Goal: Book appointment/travel/reservation

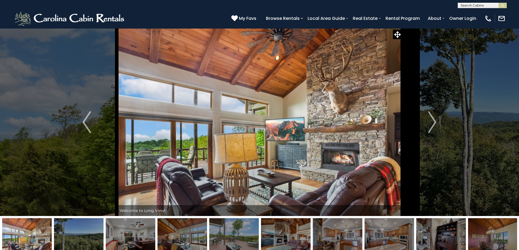
select select "*"
click at [433, 125] on img "Next" at bounding box center [432, 122] width 8 height 22
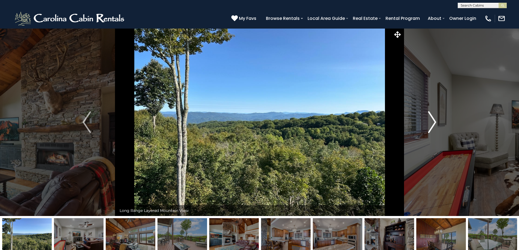
click at [433, 125] on img "Next" at bounding box center [432, 122] width 8 height 22
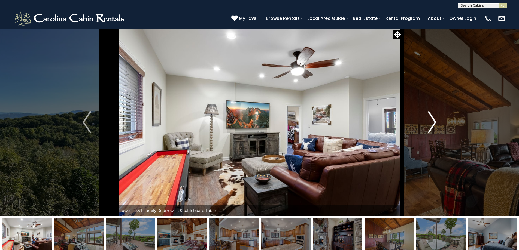
click at [433, 125] on img "Next" at bounding box center [432, 122] width 8 height 22
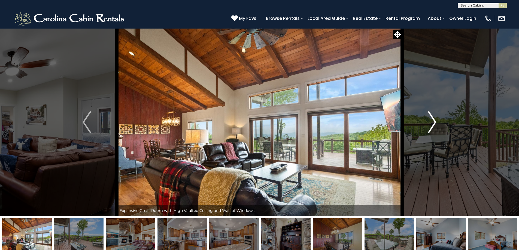
click at [433, 125] on img "Next" at bounding box center [432, 122] width 8 height 22
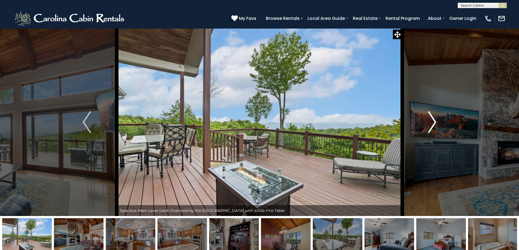
click at [433, 125] on img "Next" at bounding box center [432, 122] width 8 height 22
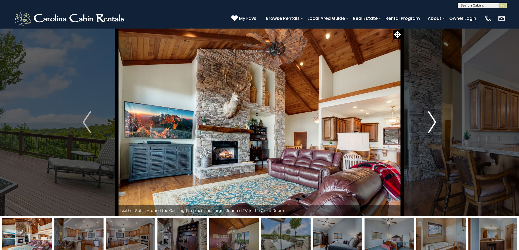
click at [433, 125] on img "Next" at bounding box center [432, 122] width 8 height 22
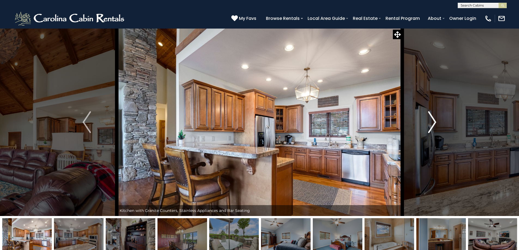
click at [433, 126] on img "Next" at bounding box center [432, 122] width 8 height 22
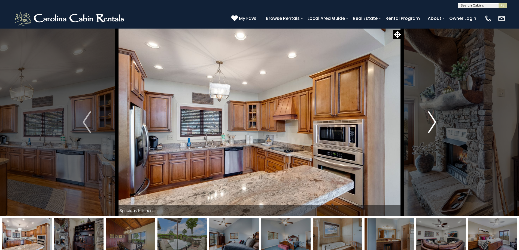
click at [433, 126] on img "Next" at bounding box center [432, 122] width 8 height 22
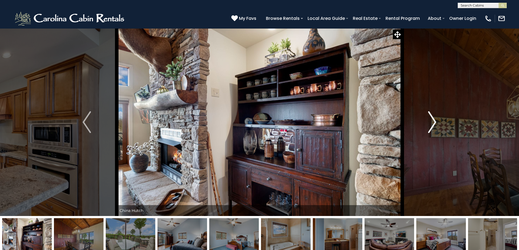
click at [433, 126] on img "Next" at bounding box center [432, 122] width 8 height 22
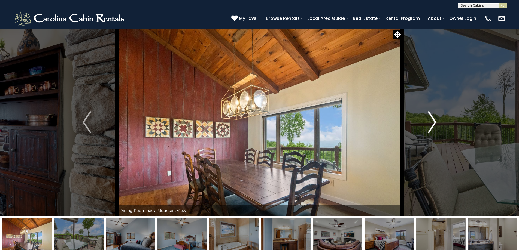
click at [433, 126] on img "Next" at bounding box center [432, 122] width 8 height 22
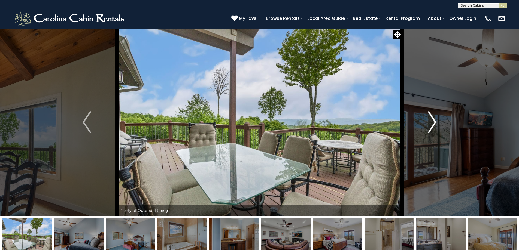
click at [433, 126] on img "Next" at bounding box center [432, 122] width 8 height 22
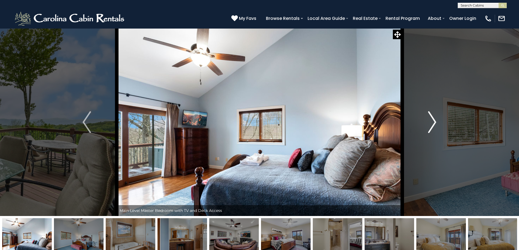
click at [433, 126] on img "Next" at bounding box center [432, 122] width 8 height 22
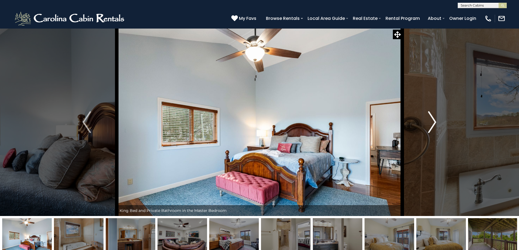
click at [433, 126] on img "Next" at bounding box center [432, 122] width 8 height 22
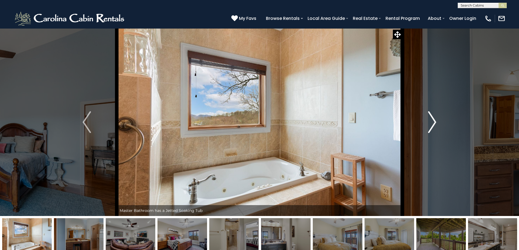
click at [433, 126] on img "Next" at bounding box center [432, 122] width 8 height 22
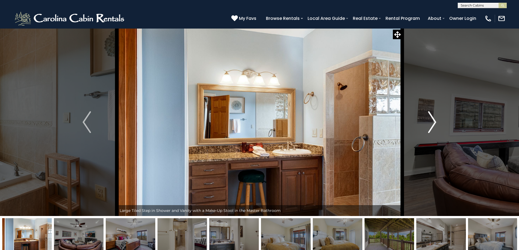
click at [433, 126] on img "Next" at bounding box center [432, 122] width 8 height 22
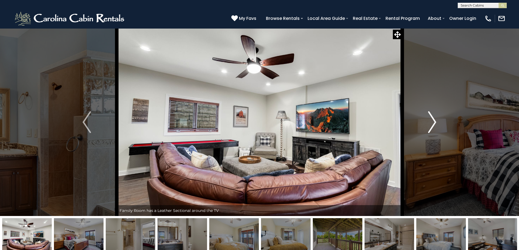
click at [433, 127] on img "Next" at bounding box center [432, 122] width 8 height 22
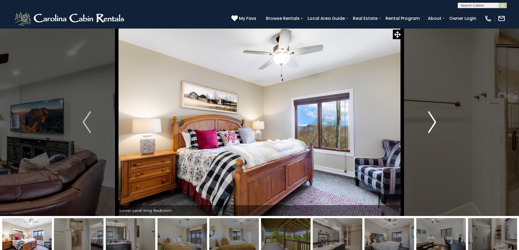
click at [433, 127] on img "Next" at bounding box center [432, 122] width 8 height 22
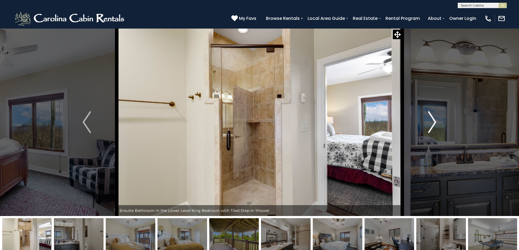
click at [433, 127] on img "Next" at bounding box center [432, 122] width 8 height 22
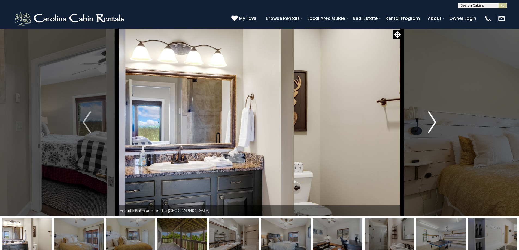
click at [433, 127] on img "Next" at bounding box center [432, 122] width 8 height 22
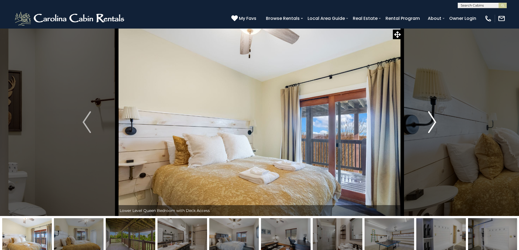
click at [433, 127] on img "Next" at bounding box center [432, 122] width 8 height 22
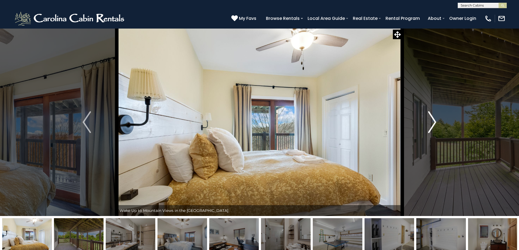
click at [433, 127] on img "Next" at bounding box center [432, 122] width 8 height 22
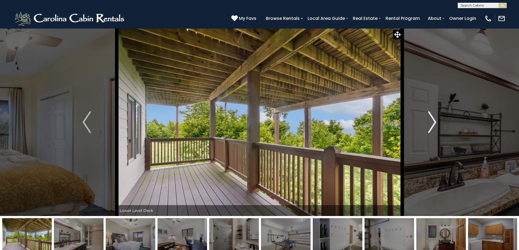
click at [433, 124] on img "Next" at bounding box center [432, 122] width 8 height 22
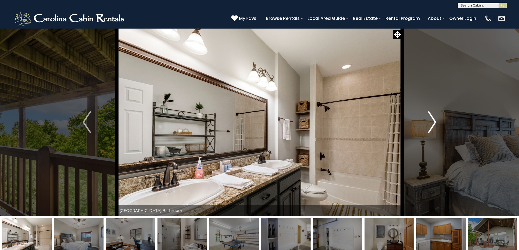
click at [433, 126] on img "Next" at bounding box center [432, 122] width 8 height 22
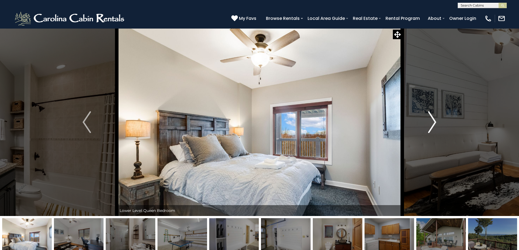
click at [433, 126] on img "Next" at bounding box center [432, 122] width 8 height 22
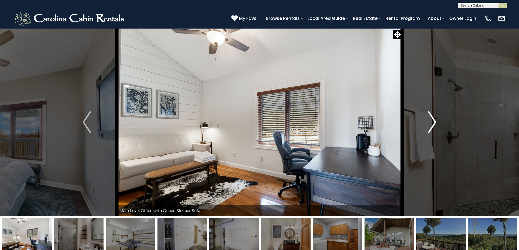
click at [433, 126] on img "Next" at bounding box center [432, 122] width 8 height 22
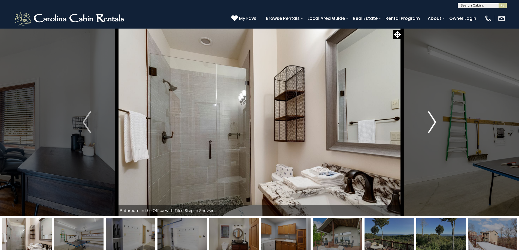
click at [433, 123] on img "Next" at bounding box center [432, 122] width 8 height 22
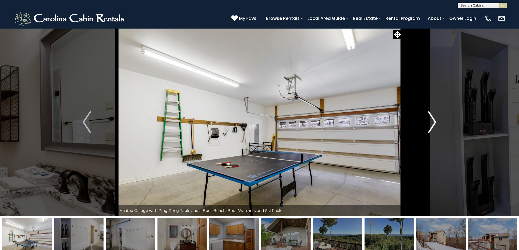
click at [430, 126] on img "Next" at bounding box center [432, 122] width 8 height 22
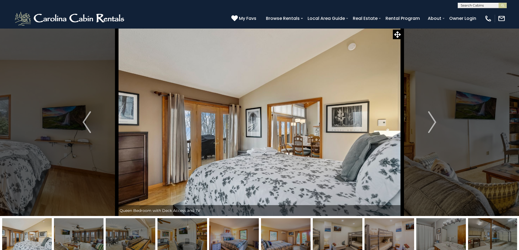
select select "*"
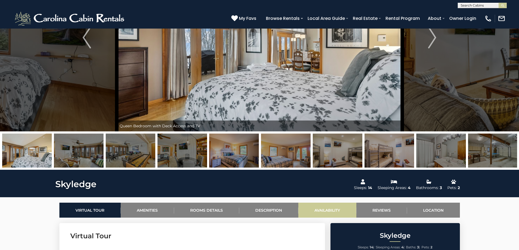
scroll to position [3, 0]
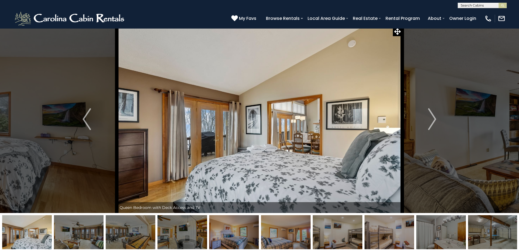
click at [78, 222] on img at bounding box center [79, 232] width 50 height 34
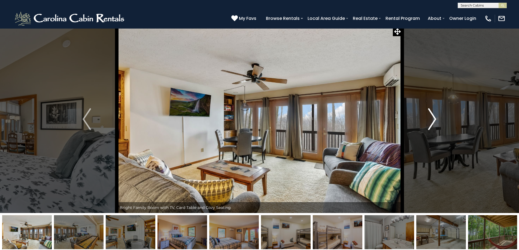
click at [433, 119] on img "Next" at bounding box center [432, 119] width 8 height 22
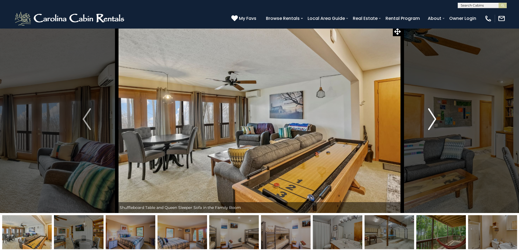
click at [433, 119] on img "Next" at bounding box center [432, 119] width 8 height 22
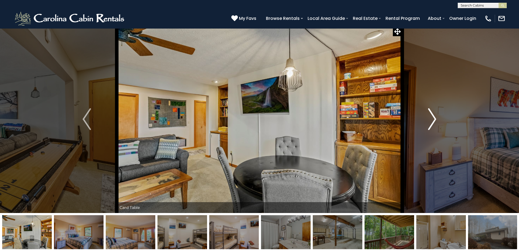
click at [433, 119] on img "Next" at bounding box center [432, 119] width 8 height 22
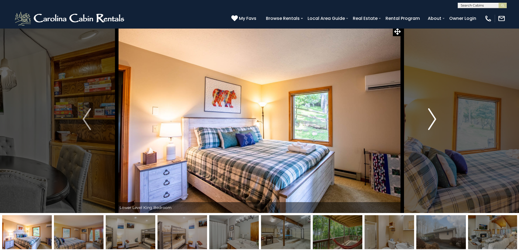
click at [433, 119] on img "Next" at bounding box center [432, 119] width 8 height 22
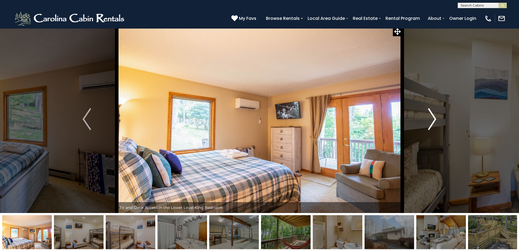
click at [433, 119] on img "Next" at bounding box center [432, 119] width 8 height 22
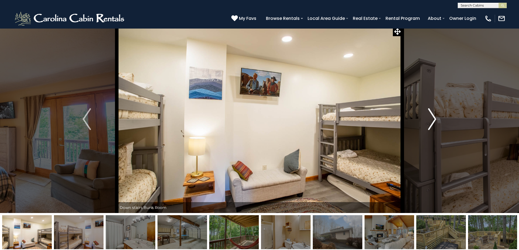
click at [433, 119] on img "Next" at bounding box center [432, 119] width 8 height 22
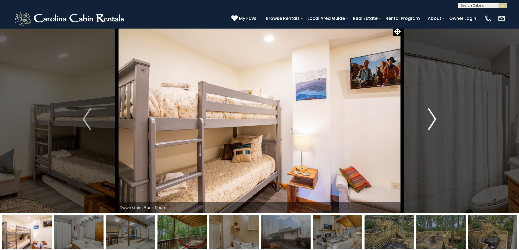
click at [433, 119] on img "Next" at bounding box center [432, 119] width 8 height 22
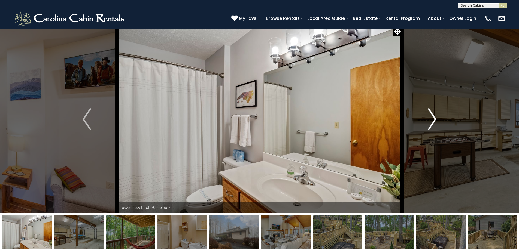
click at [433, 119] on img "Next" at bounding box center [432, 119] width 8 height 22
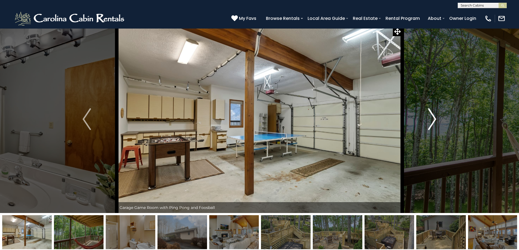
click at [433, 119] on img "Next" at bounding box center [432, 119] width 8 height 22
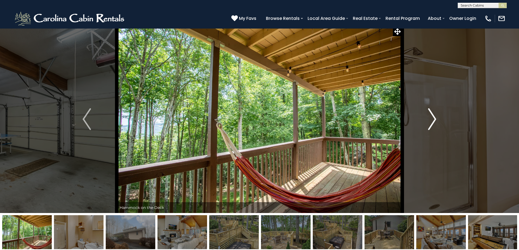
click at [433, 119] on img "Next" at bounding box center [432, 119] width 8 height 22
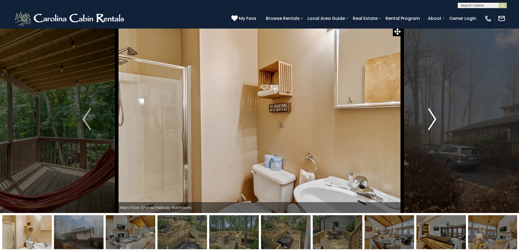
click at [433, 119] on img "Next" at bounding box center [432, 119] width 8 height 22
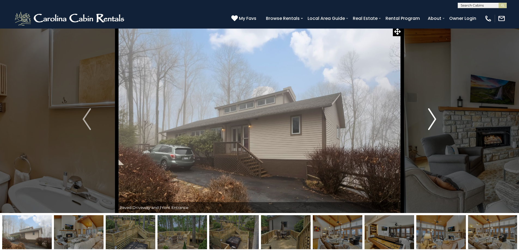
click at [432, 121] on img "Next" at bounding box center [432, 119] width 8 height 22
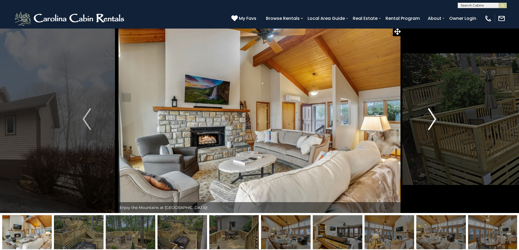
click at [432, 121] on img "Next" at bounding box center [432, 119] width 8 height 22
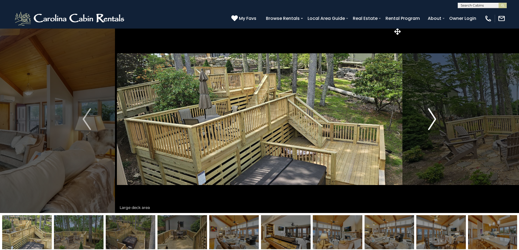
click at [432, 121] on img "Next" at bounding box center [432, 119] width 8 height 22
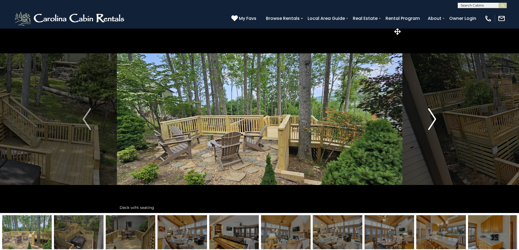
click at [432, 121] on img "Next" at bounding box center [432, 119] width 8 height 22
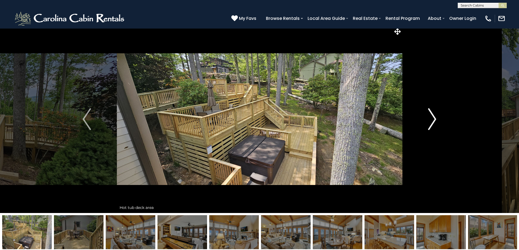
click at [432, 121] on img "Next" at bounding box center [432, 119] width 8 height 22
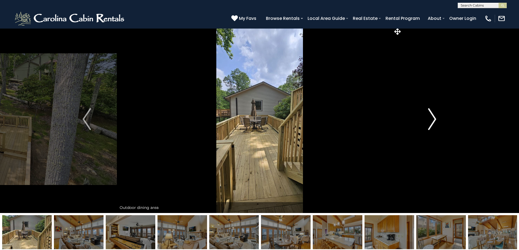
click at [432, 121] on img "Next" at bounding box center [432, 119] width 8 height 22
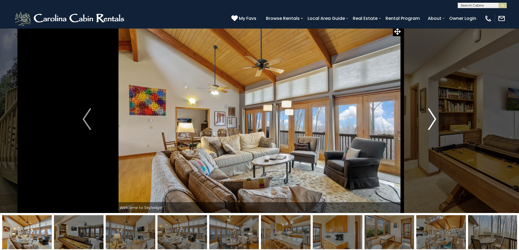
click at [432, 121] on img "Next" at bounding box center [432, 119] width 8 height 22
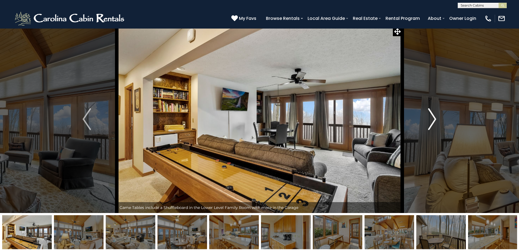
click at [432, 121] on img "Next" at bounding box center [432, 119] width 8 height 22
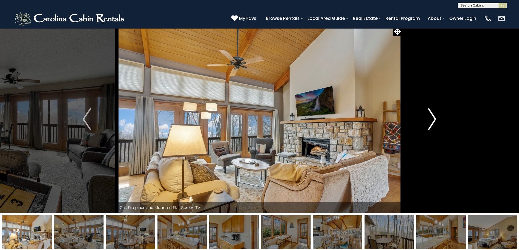
click at [432, 121] on img "Next" at bounding box center [432, 119] width 8 height 22
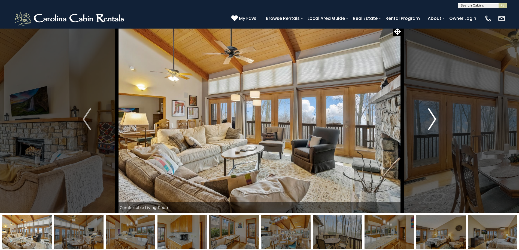
click at [432, 121] on img "Next" at bounding box center [432, 119] width 8 height 22
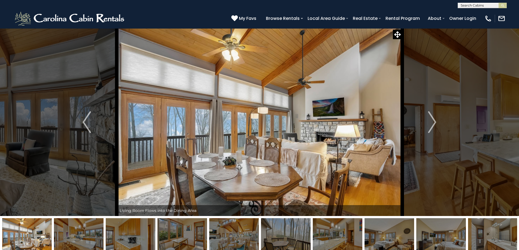
select select "*"
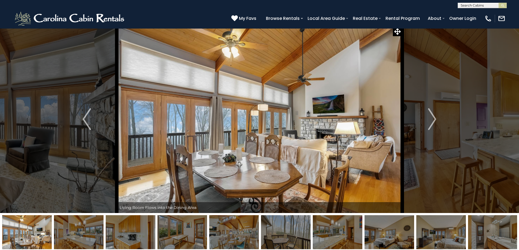
click at [365, 125] on img at bounding box center [259, 119] width 285 height 188
click at [433, 120] on img "Next" at bounding box center [432, 119] width 8 height 22
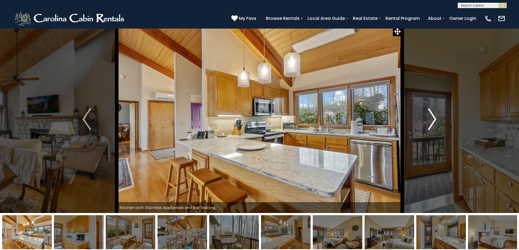
click at [433, 120] on img "Next" at bounding box center [432, 119] width 8 height 22
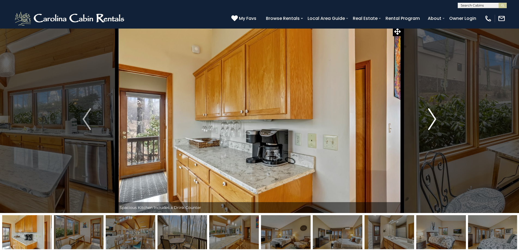
click at [433, 120] on img "Next" at bounding box center [432, 119] width 8 height 22
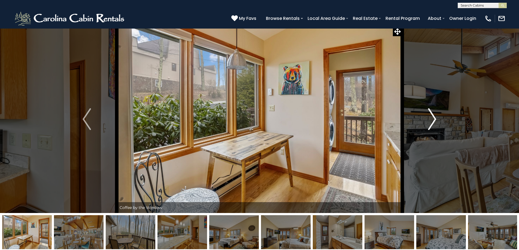
click at [433, 120] on img "Next" at bounding box center [432, 119] width 8 height 22
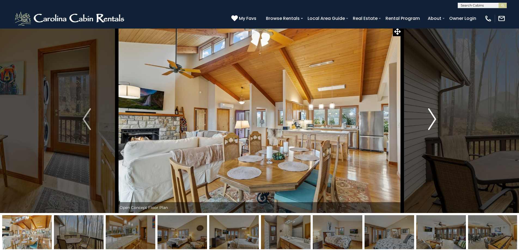
click at [433, 120] on img "Next" at bounding box center [432, 119] width 8 height 22
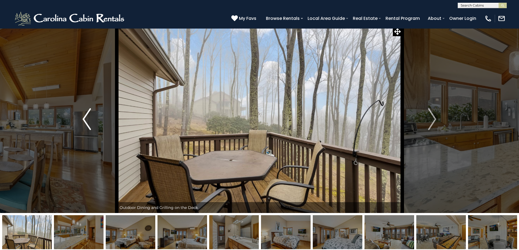
click at [87, 121] on img "Previous" at bounding box center [86, 119] width 8 height 22
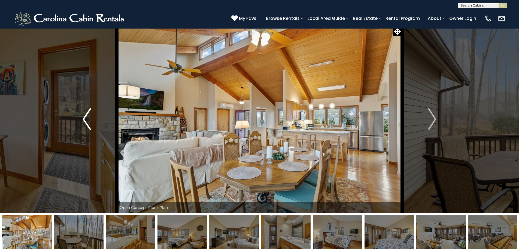
click at [87, 121] on img "Previous" at bounding box center [86, 119] width 8 height 22
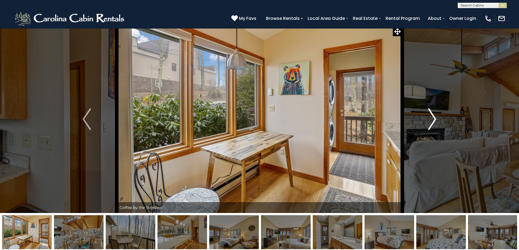
click at [428, 117] on img "Next" at bounding box center [432, 119] width 8 height 22
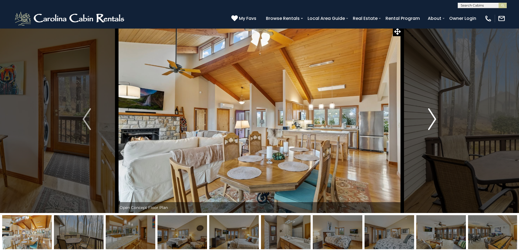
click at [428, 117] on img "Next" at bounding box center [432, 119] width 8 height 22
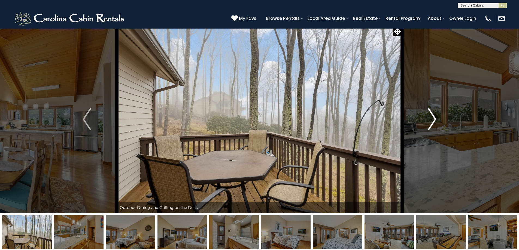
click at [428, 117] on img "Next" at bounding box center [432, 119] width 8 height 22
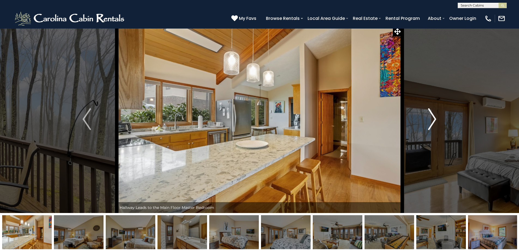
click at [428, 117] on img "Next" at bounding box center [432, 119] width 8 height 22
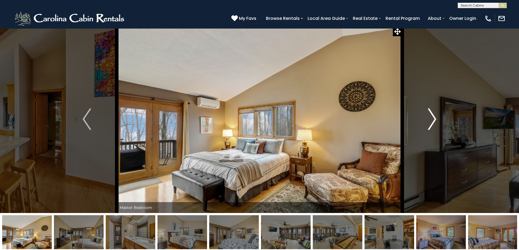
click at [428, 117] on img "Next" at bounding box center [432, 119] width 8 height 22
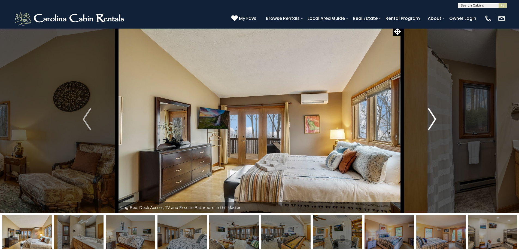
click at [428, 117] on img "Next" at bounding box center [432, 119] width 8 height 22
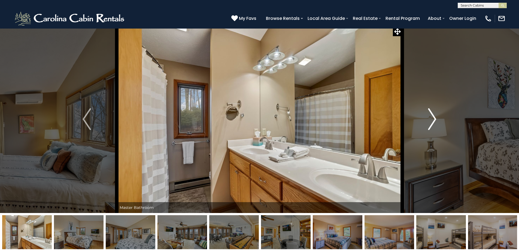
click at [428, 117] on img "Next" at bounding box center [432, 119] width 8 height 22
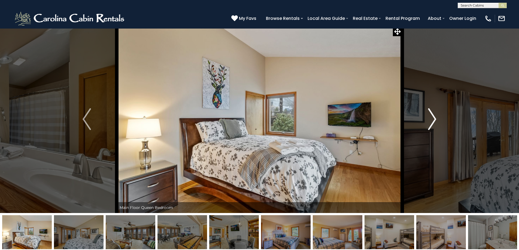
click at [428, 117] on img "Next" at bounding box center [432, 119] width 8 height 22
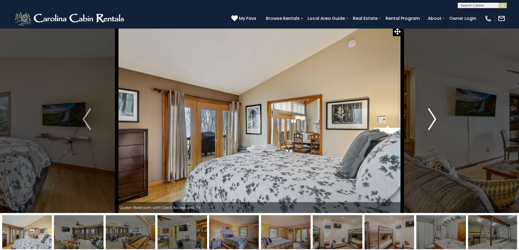
click at [430, 120] on img "Next" at bounding box center [432, 119] width 8 height 22
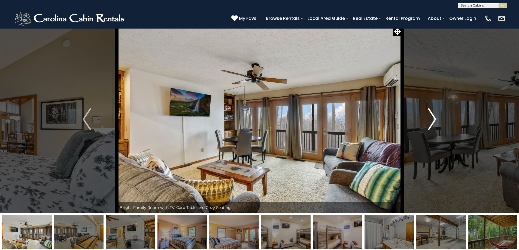
click at [429, 116] on img "Next" at bounding box center [432, 119] width 8 height 22
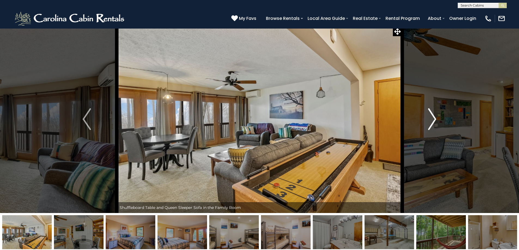
click at [430, 120] on img "Next" at bounding box center [432, 119] width 8 height 22
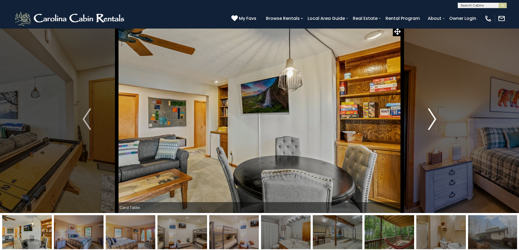
click at [432, 115] on img "Next" at bounding box center [432, 119] width 8 height 22
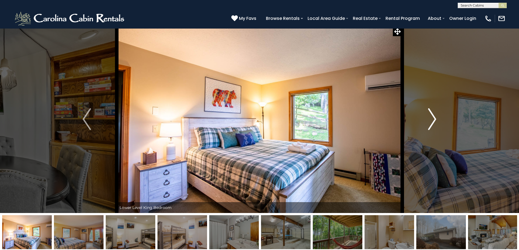
click at [432, 115] on img "Next" at bounding box center [432, 119] width 8 height 22
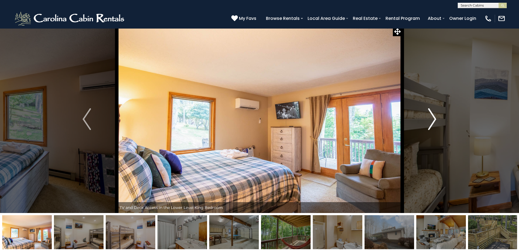
click at [432, 115] on img "Next" at bounding box center [432, 119] width 8 height 22
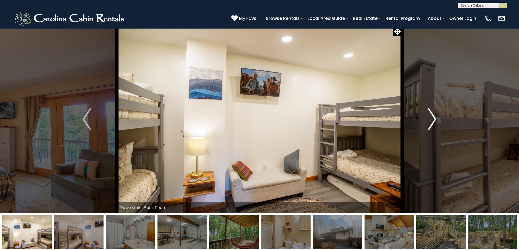
click at [432, 115] on img "Next" at bounding box center [432, 119] width 8 height 22
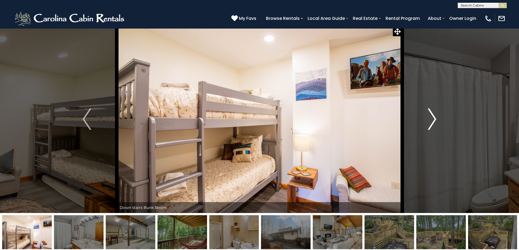
click at [432, 115] on img "Next" at bounding box center [432, 119] width 8 height 22
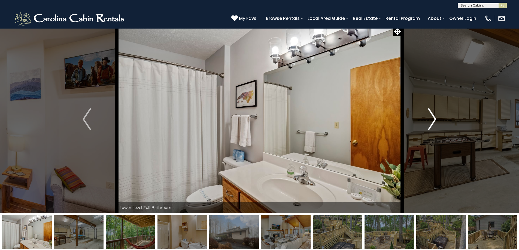
click at [432, 115] on img "Next" at bounding box center [432, 119] width 8 height 22
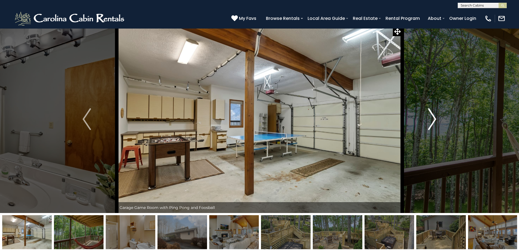
click at [432, 115] on img "Next" at bounding box center [432, 119] width 8 height 22
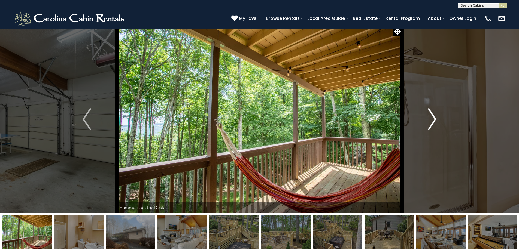
click at [433, 120] on img "Next" at bounding box center [432, 119] width 8 height 22
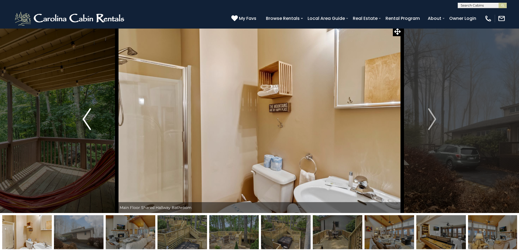
click at [86, 119] on img "Previous" at bounding box center [86, 119] width 8 height 22
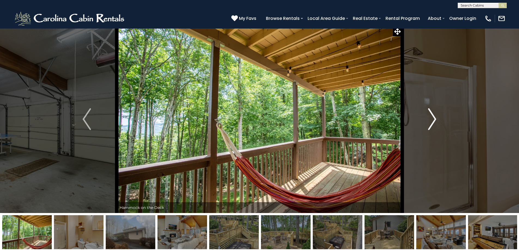
click at [433, 125] on img "Next" at bounding box center [432, 119] width 8 height 22
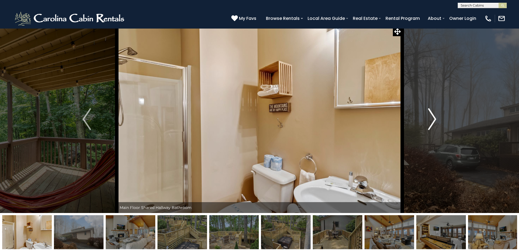
click at [433, 125] on img "Next" at bounding box center [432, 119] width 8 height 22
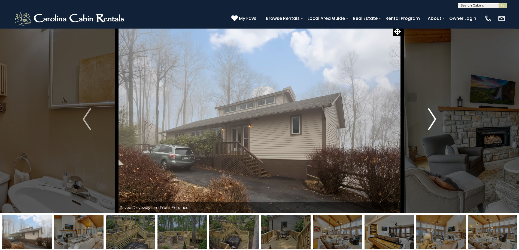
click at [433, 125] on img "Next" at bounding box center [432, 119] width 8 height 22
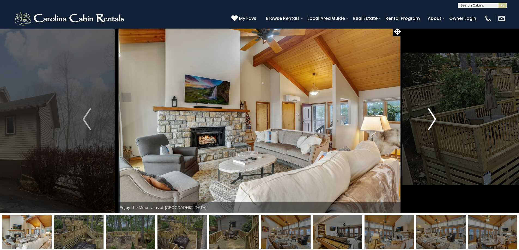
click at [434, 119] on img "Next" at bounding box center [432, 119] width 8 height 22
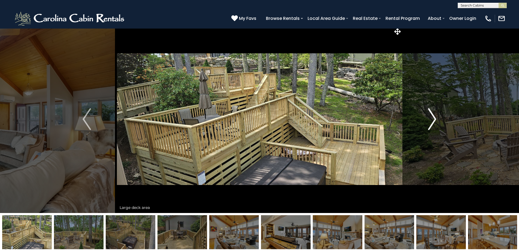
click at [432, 118] on img "Next" at bounding box center [432, 119] width 8 height 22
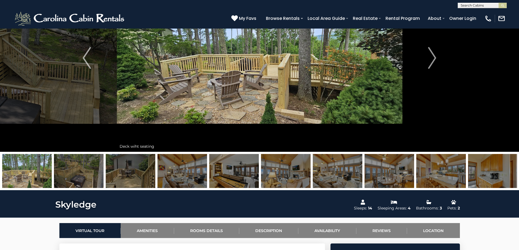
scroll to position [85, 0]
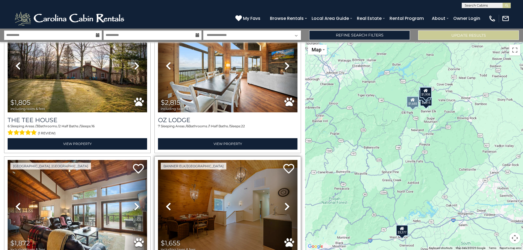
scroll to position [163, 0]
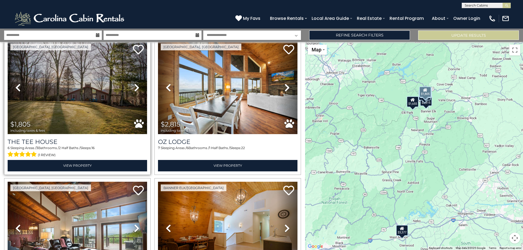
click at [69, 97] on img at bounding box center [77, 87] width 139 height 93
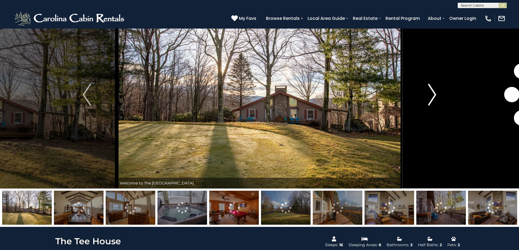
scroll to position [27, 0]
click at [431, 98] on img "Next" at bounding box center [432, 95] width 8 height 22
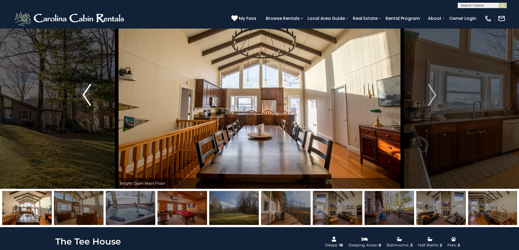
click at [88, 97] on img "Previous" at bounding box center [86, 95] width 8 height 22
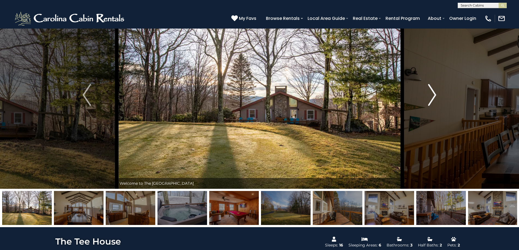
click at [434, 98] on img "Next" at bounding box center [432, 95] width 8 height 22
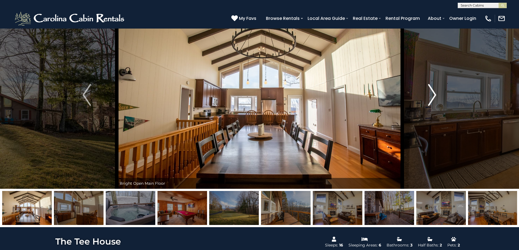
click at [434, 98] on img "Next" at bounding box center [432, 95] width 8 height 22
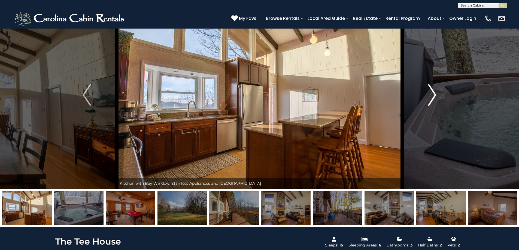
click at [434, 98] on img "Next" at bounding box center [432, 95] width 8 height 22
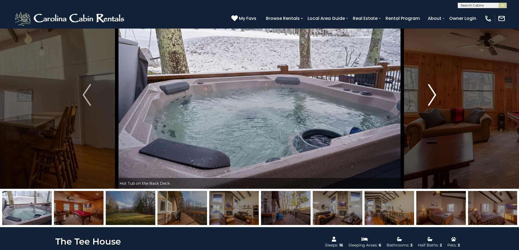
click at [434, 98] on img "Next" at bounding box center [432, 95] width 8 height 22
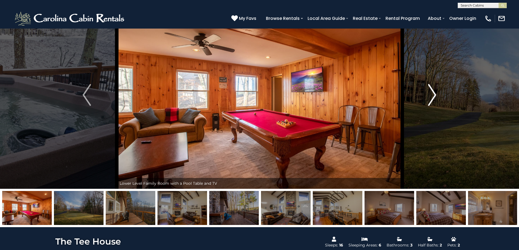
click at [434, 98] on img "Next" at bounding box center [432, 95] width 8 height 22
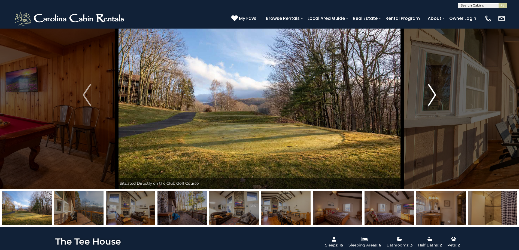
click at [434, 98] on img "Next" at bounding box center [432, 95] width 8 height 22
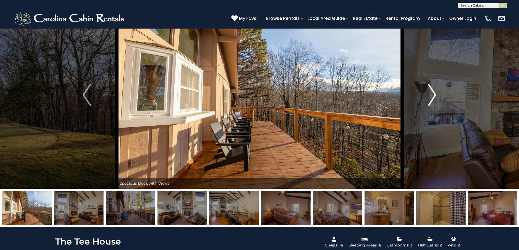
click at [434, 98] on img "Next" at bounding box center [432, 95] width 8 height 22
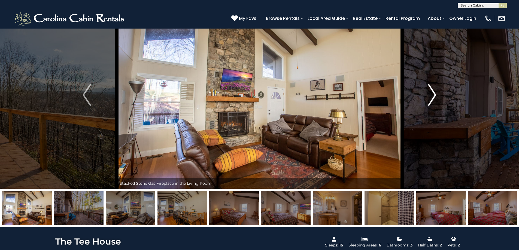
click at [434, 98] on img "Next" at bounding box center [432, 95] width 8 height 22
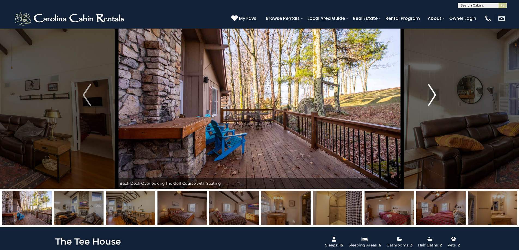
click at [434, 98] on img "Next" at bounding box center [432, 95] width 8 height 22
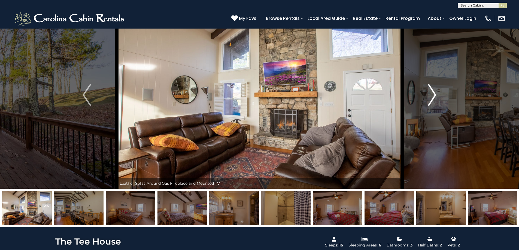
click at [435, 95] on img "Next" at bounding box center [432, 95] width 8 height 22
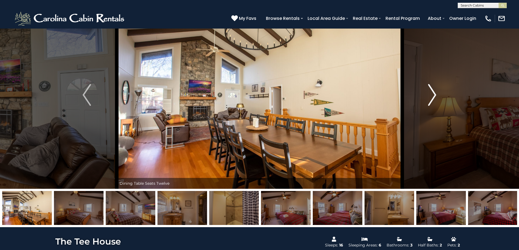
click at [435, 95] on img "Next" at bounding box center [432, 95] width 8 height 22
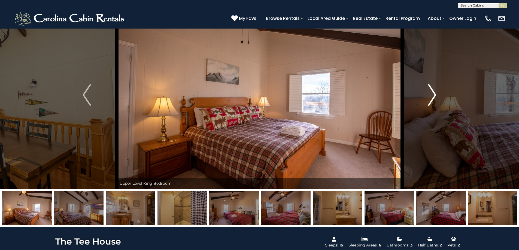
click at [435, 95] on img "Next" at bounding box center [432, 95] width 8 height 22
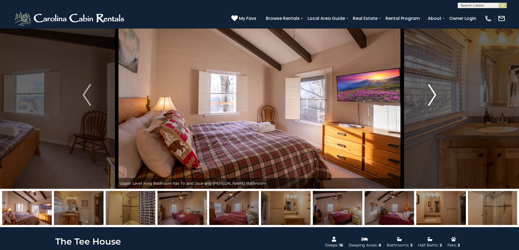
click at [435, 95] on img "Next" at bounding box center [432, 95] width 8 height 22
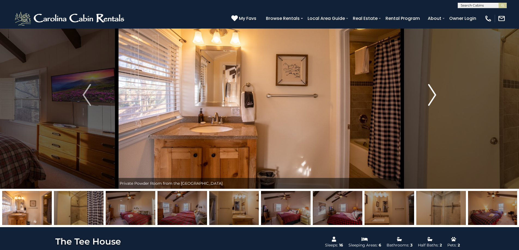
click at [435, 95] on img "Next" at bounding box center [432, 95] width 8 height 22
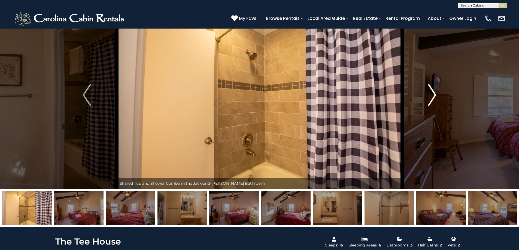
click at [435, 95] on img "Next" at bounding box center [432, 95] width 8 height 22
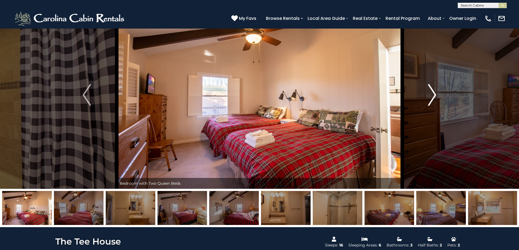
click at [435, 95] on img "Next" at bounding box center [432, 95] width 8 height 22
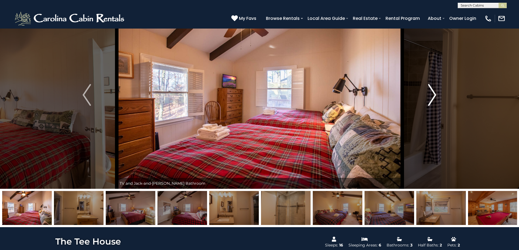
click at [435, 95] on img "Next" at bounding box center [432, 95] width 8 height 22
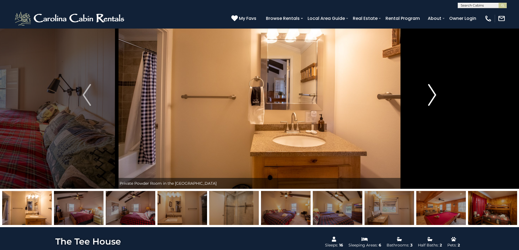
click at [435, 95] on img "Next" at bounding box center [432, 95] width 8 height 22
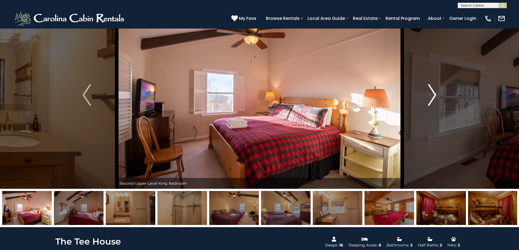
click at [435, 95] on img "Next" at bounding box center [432, 95] width 8 height 22
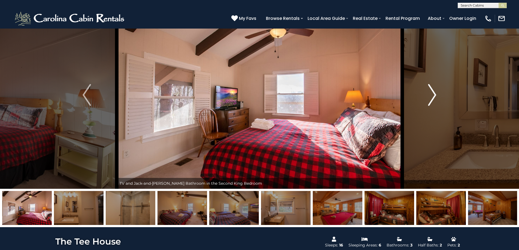
click at [435, 95] on img "Next" at bounding box center [432, 95] width 8 height 22
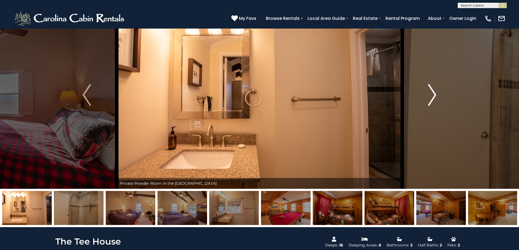
click at [435, 95] on img "Next" at bounding box center [432, 95] width 8 height 22
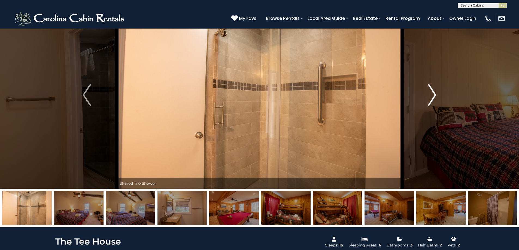
click at [435, 95] on img "Next" at bounding box center [432, 95] width 8 height 22
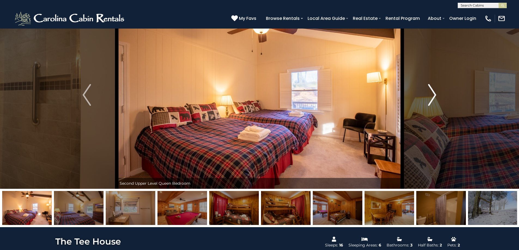
click at [435, 95] on img "Next" at bounding box center [432, 95] width 8 height 22
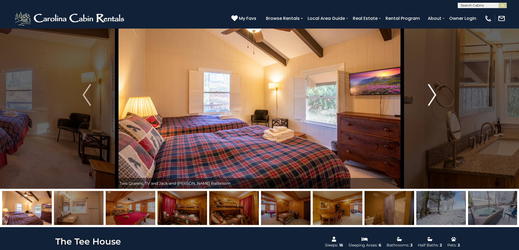
click at [435, 95] on img "Next" at bounding box center [432, 95] width 8 height 22
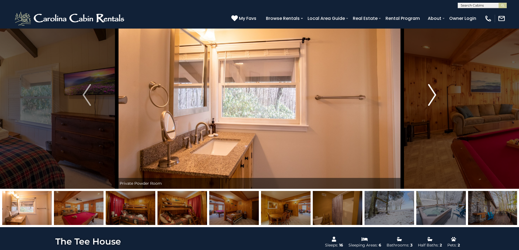
click at [433, 96] on img "Next" at bounding box center [432, 95] width 8 height 22
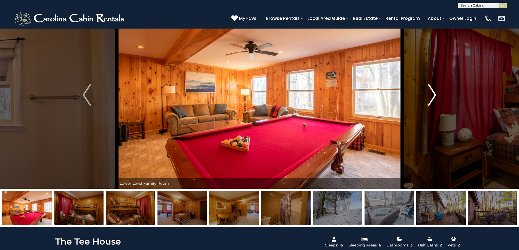
click at [433, 96] on img "Next" at bounding box center [432, 95] width 8 height 22
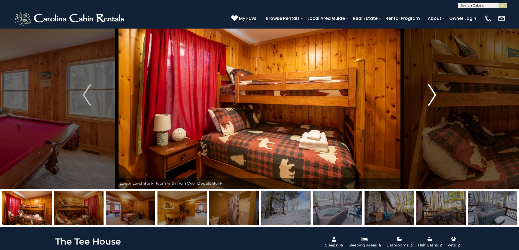
click at [433, 96] on img "Next" at bounding box center [432, 95] width 8 height 22
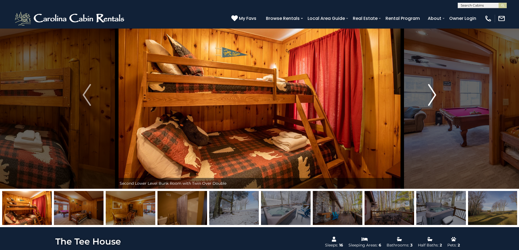
click at [433, 96] on img "Next" at bounding box center [432, 95] width 8 height 22
